Goal: Find specific page/section: Find specific page/section

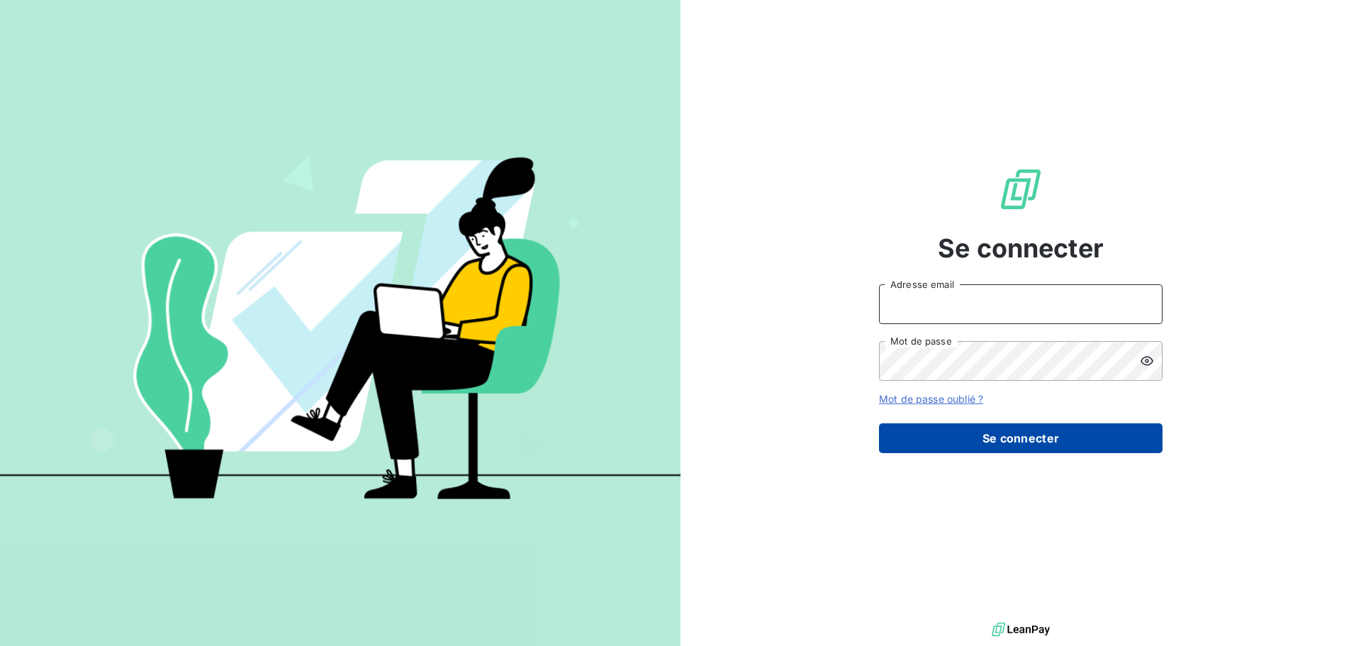
type input "[EMAIL_ADDRESS][DOMAIN_NAME]"
click at [973, 441] on button "Se connecter" at bounding box center [1021, 438] width 284 height 30
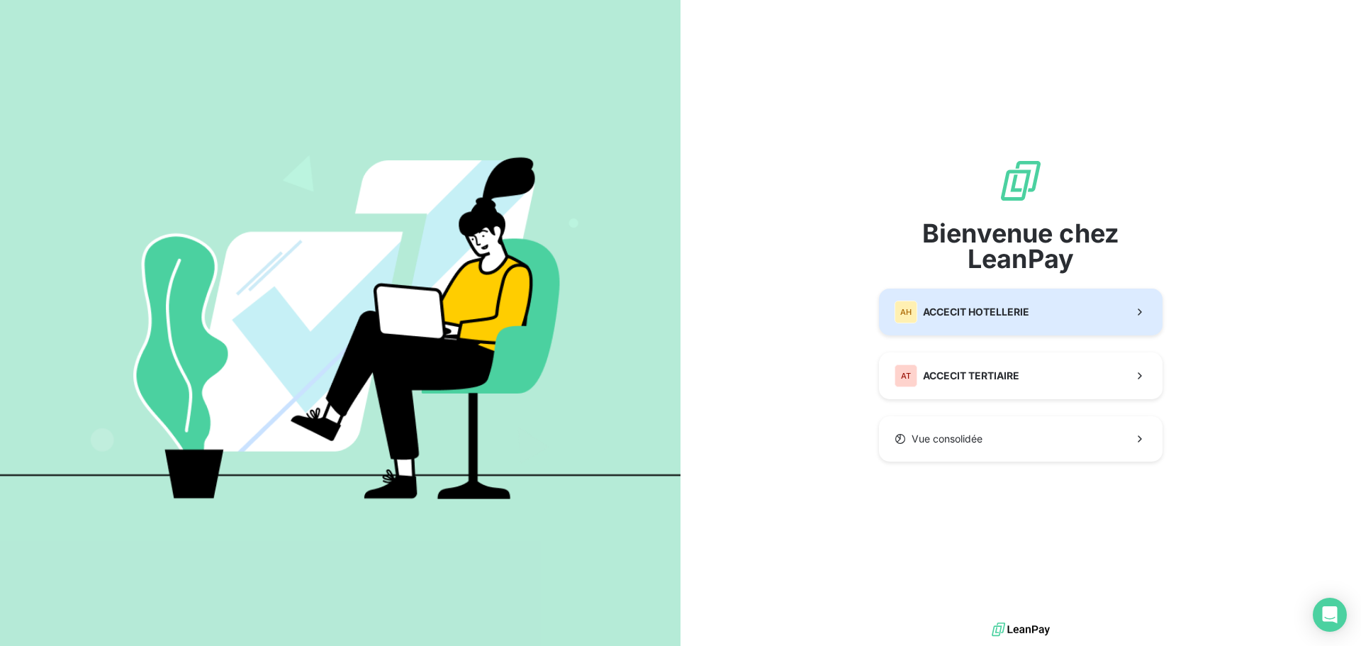
click at [1000, 315] on span "ACCECIT HOTELLERIE" at bounding box center [976, 312] width 106 height 14
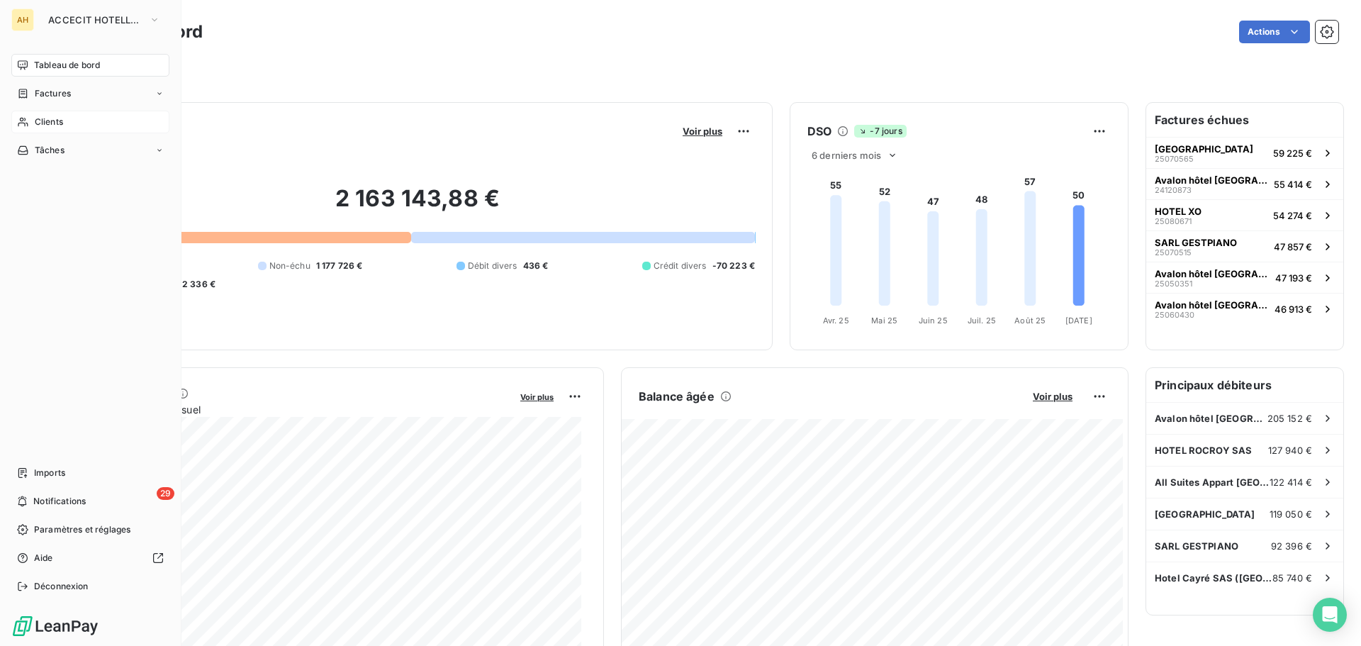
click at [28, 122] on icon at bounding box center [23, 121] width 12 height 11
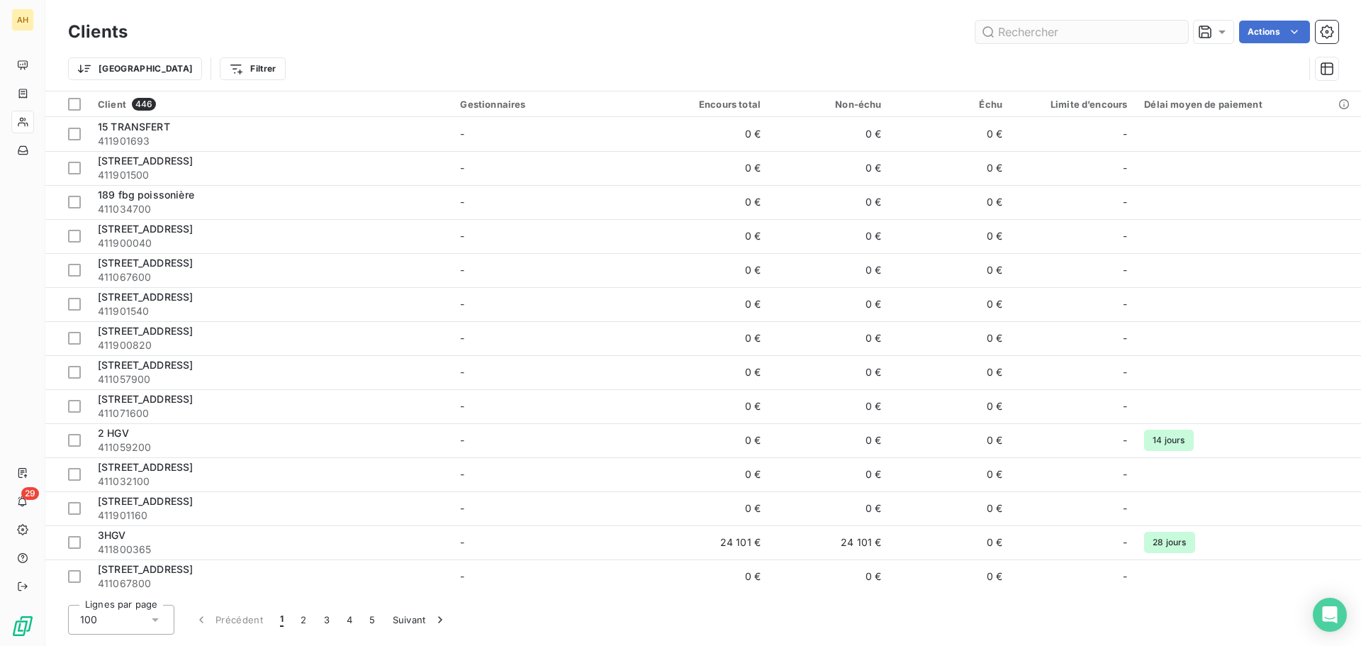
click at [1065, 39] on input "text" at bounding box center [1081, 32] width 213 height 23
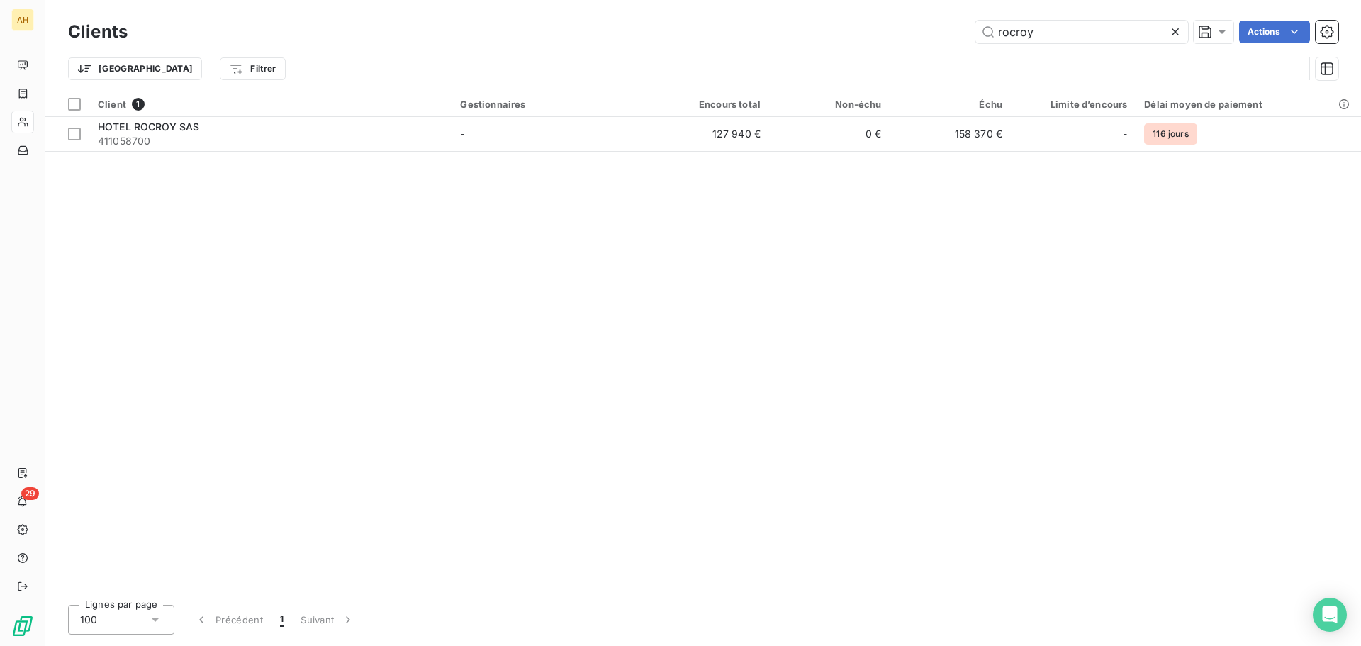
type input "rocroy"
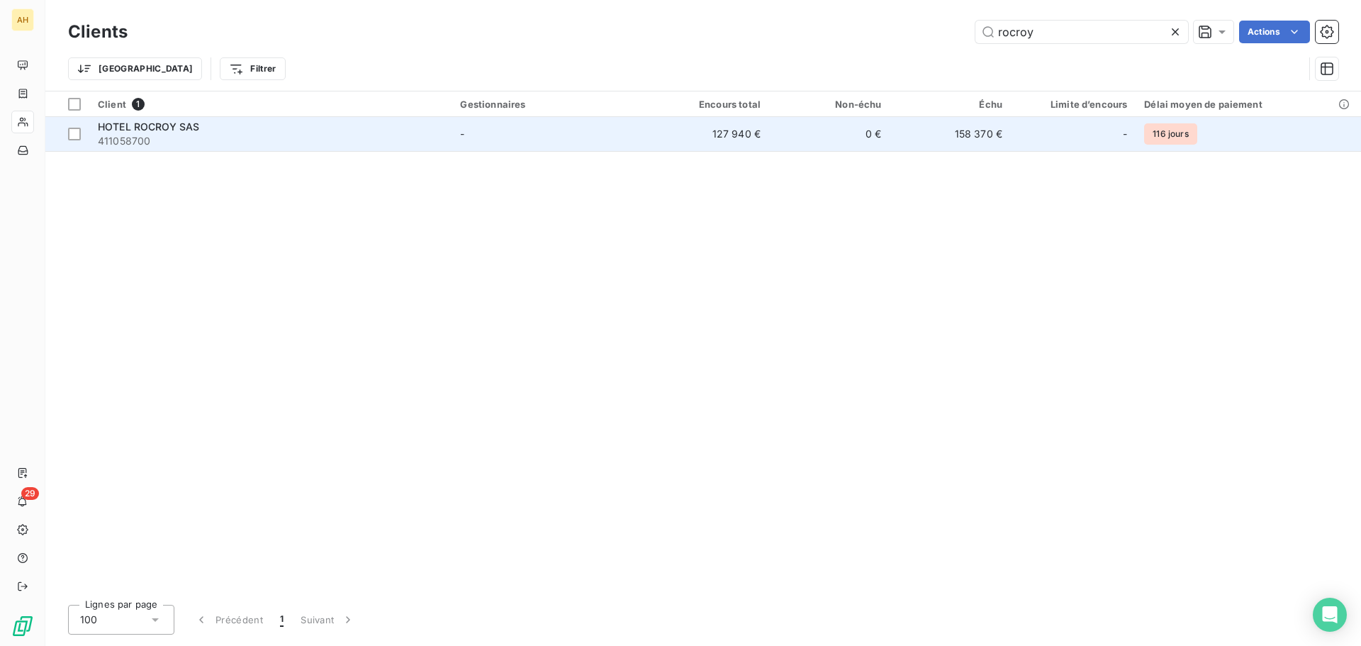
click at [133, 137] on span "411058700" at bounding box center [270, 141] width 345 height 14
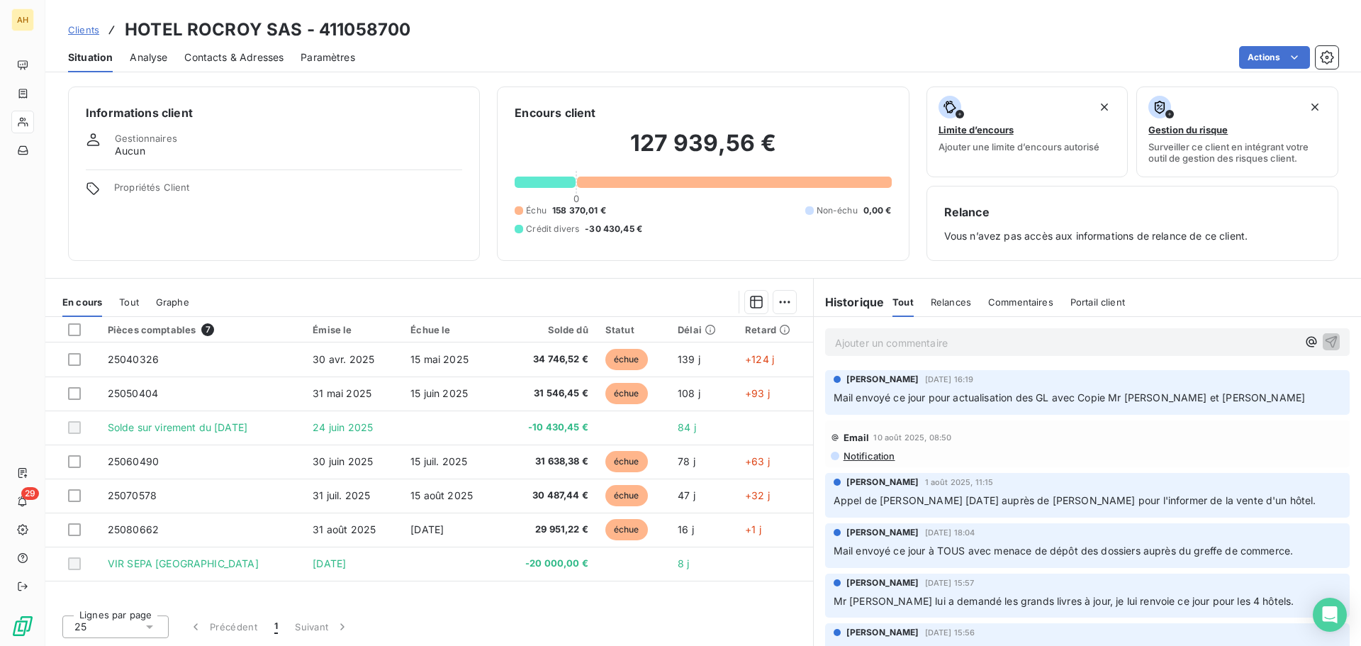
click at [149, 59] on span "Analyse" at bounding box center [149, 57] width 38 height 14
